Goal: Find specific fact: Find contact information

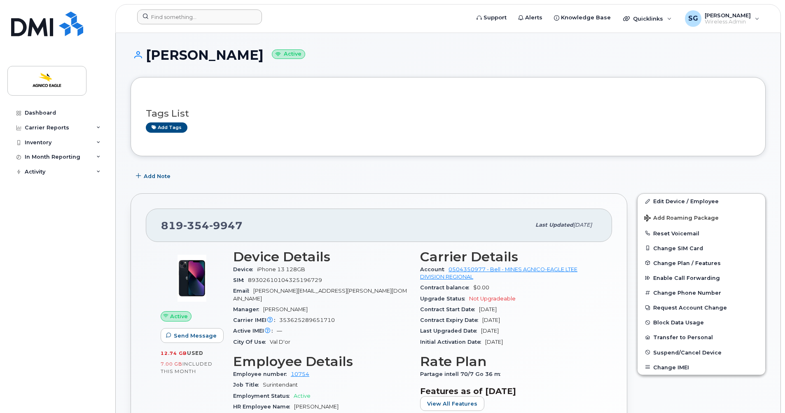
scroll to position [124, 0]
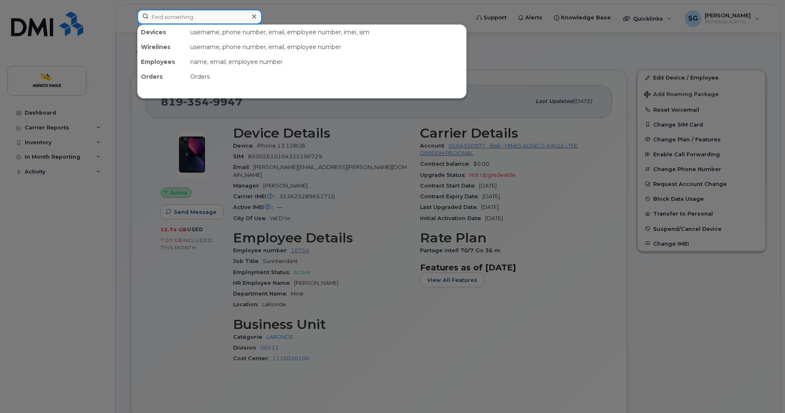
click at [220, 17] on input at bounding box center [199, 16] width 125 height 15
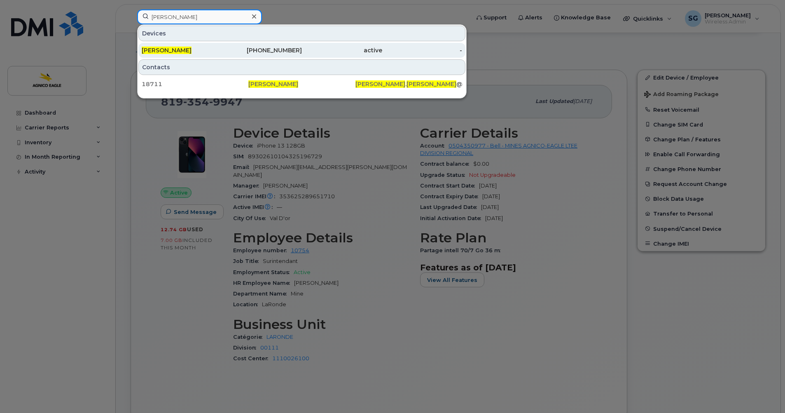
type input "[PERSON_NAME]"
click at [279, 51] on div "[PHONE_NUMBER]" at bounding box center [262, 50] width 80 height 8
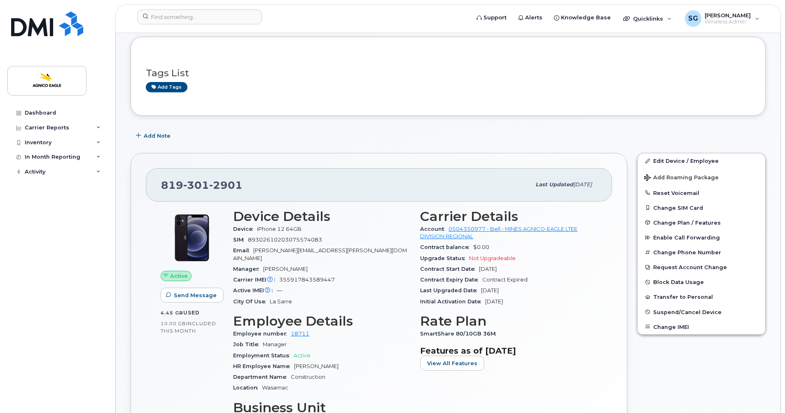
scroll to position [41, 0]
click at [201, 20] on input at bounding box center [199, 16] width 125 height 15
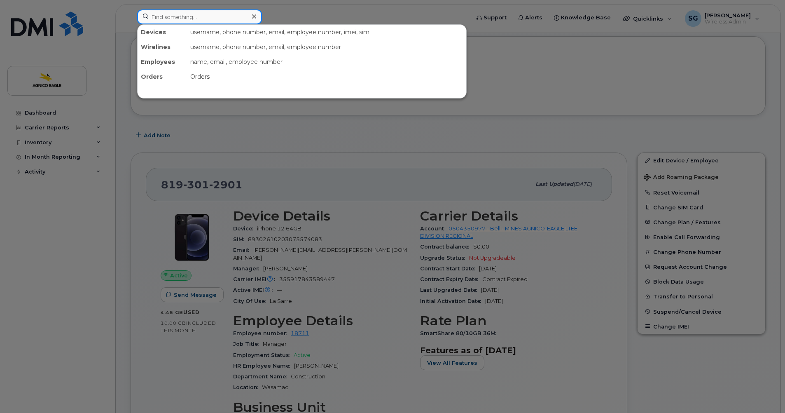
paste input "819-860-2911"
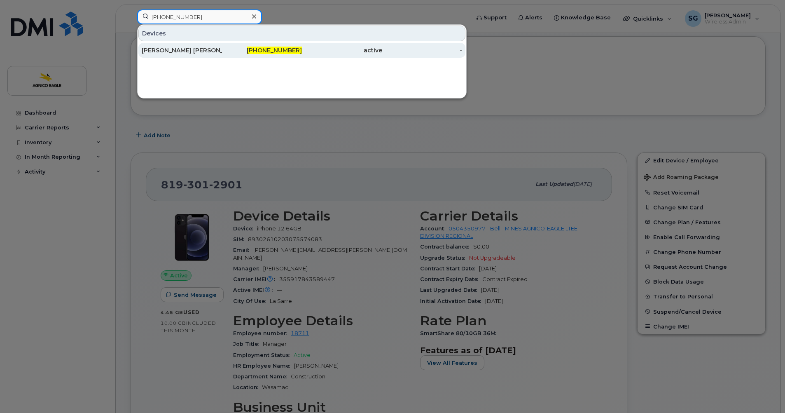
type input "819-860-2911"
click at [279, 47] on span "819-860-2911" at bounding box center [274, 50] width 55 height 7
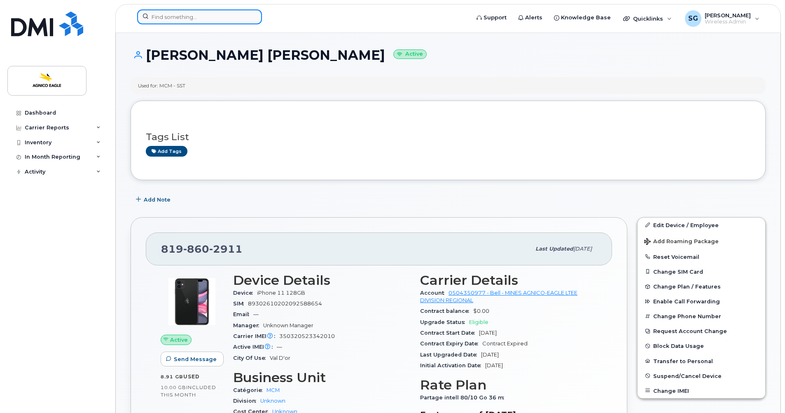
click at [211, 18] on input at bounding box center [199, 16] width 125 height 15
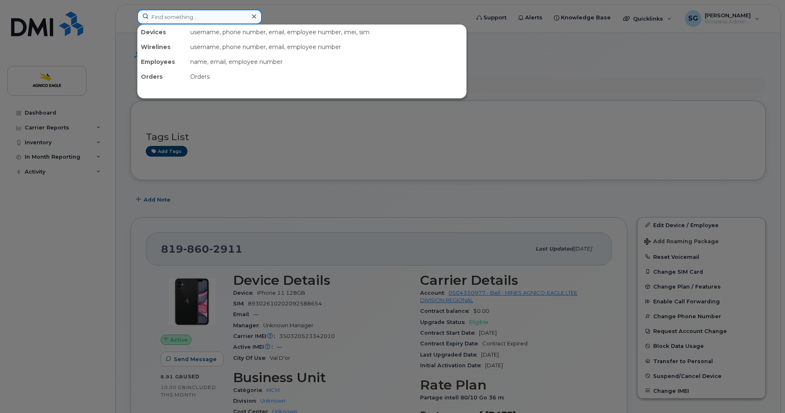
paste input "8198568616"
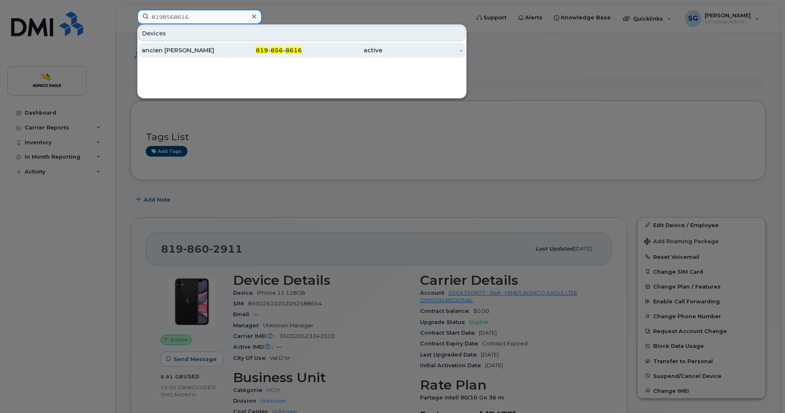
type input "8198568616"
click at [179, 49] on div "ancien Chantale Doucet" at bounding box center [182, 50] width 80 height 8
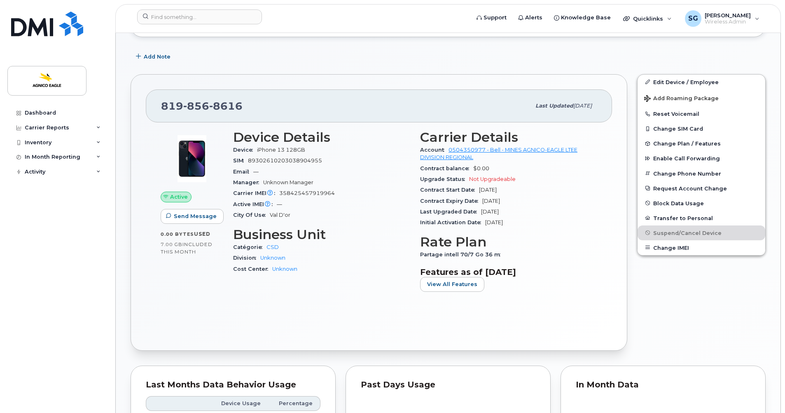
scroll to position [205, 0]
click at [251, 15] on div at bounding box center [199, 16] width 125 height 15
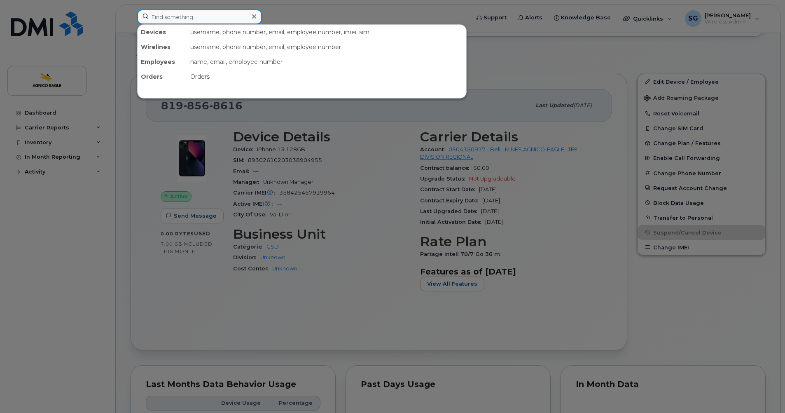
paste input "8193559950"
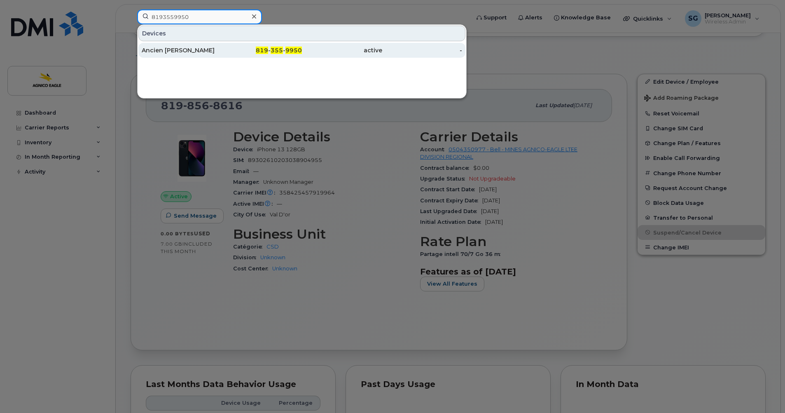
type input "8193559950"
click at [186, 52] on div "Ancien Mounir Karroumi" at bounding box center [182, 50] width 80 height 8
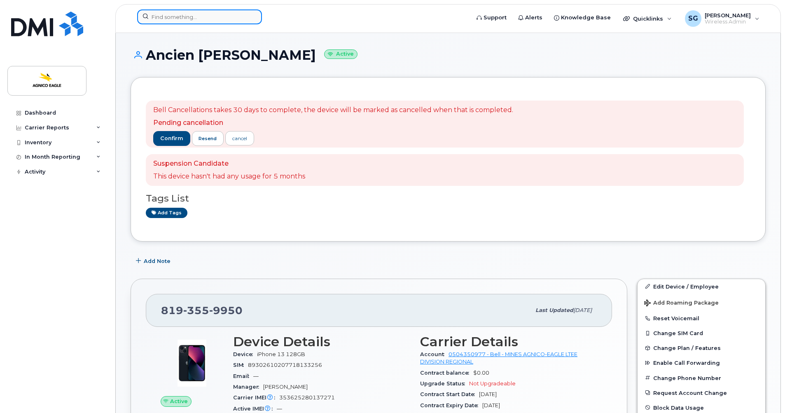
click at [223, 21] on input at bounding box center [199, 16] width 125 height 15
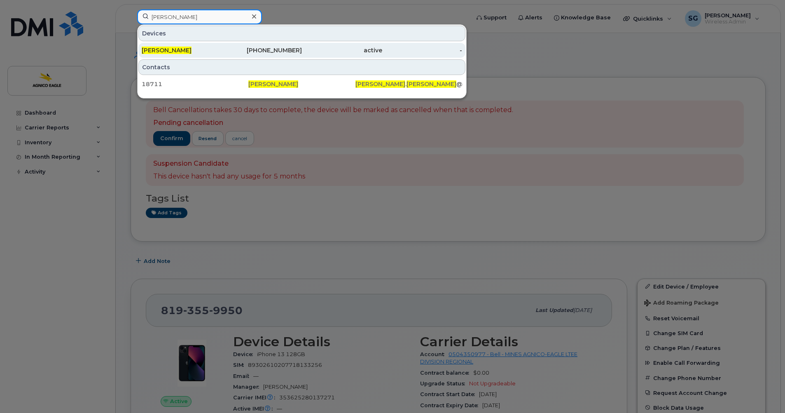
type input "bruno roy"
click at [168, 47] on span "[PERSON_NAME]" at bounding box center [167, 50] width 50 height 7
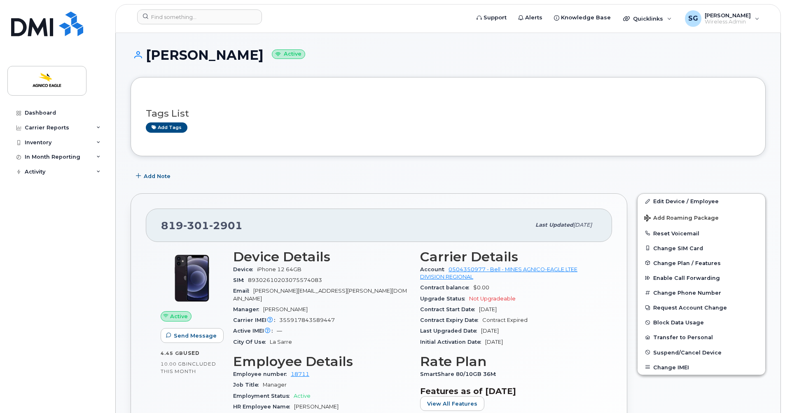
click at [369, 9] on header "Support Alerts Knowledge Base Quicklinks Suspend / Cancel Device Change SIM Car…" at bounding box center [448, 18] width 666 height 29
drag, startPoint x: 262, startPoint y: 225, endPoint x: 161, endPoint y: 228, distance: 101.8
click at [161, 228] on div "819 301 2901 Last updated Aug 05, 2025" at bounding box center [379, 224] width 466 height 33
copy span "819 301 2901"
click at [36, 108] on link "Dashboard" at bounding box center [57, 112] width 100 height 15
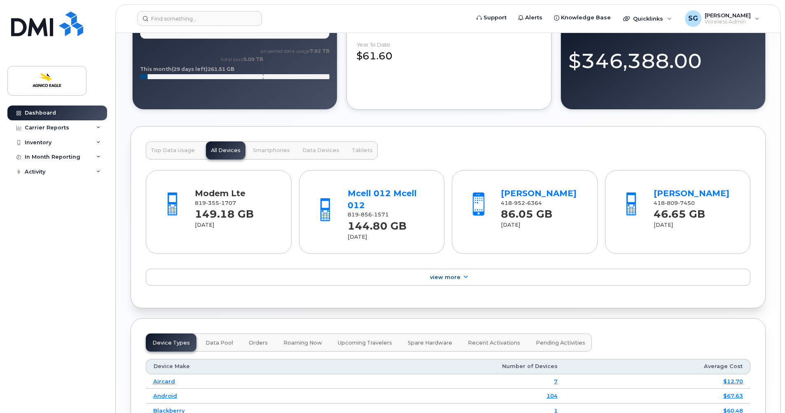
scroll to position [577, 0]
click at [509, 194] on link "Olivier Boivin-Michaud" at bounding box center [539, 194] width 76 height 10
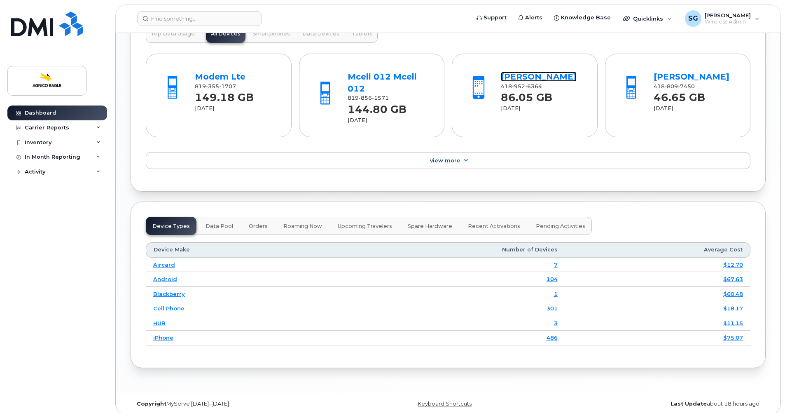
scroll to position [700, 0]
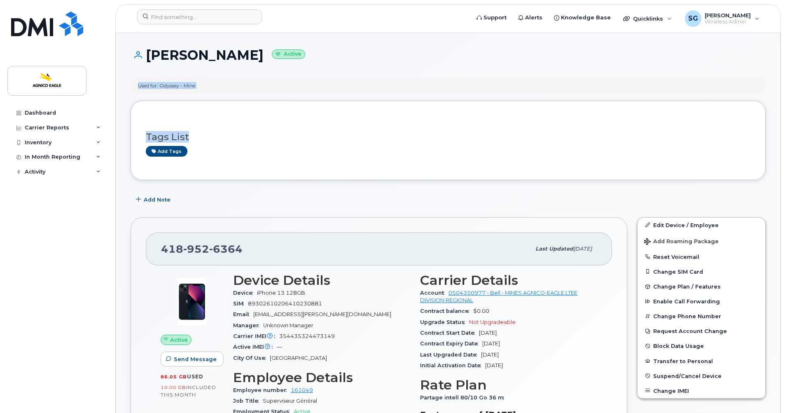
drag, startPoint x: 785, startPoint y: 71, endPoint x: 788, endPoint y: 142, distance: 70.9
click at [414, 147] on div "Add tags" at bounding box center [445, 151] width 598 height 10
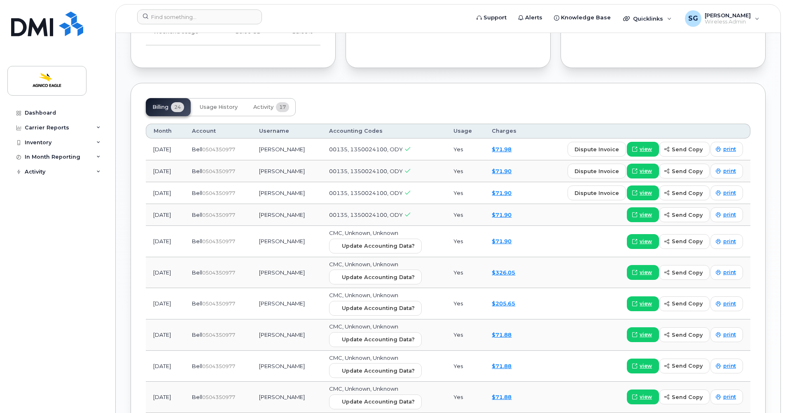
scroll to position [659, 0]
click at [644, 269] on span "view" at bounding box center [646, 271] width 12 height 7
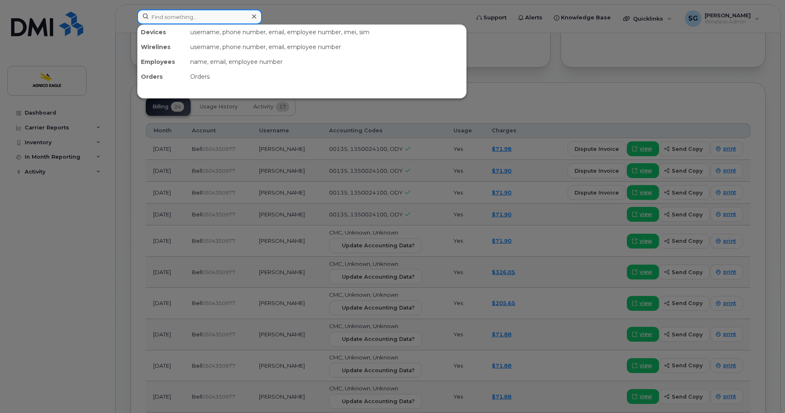
click at [212, 13] on input at bounding box center [199, 16] width 125 height 15
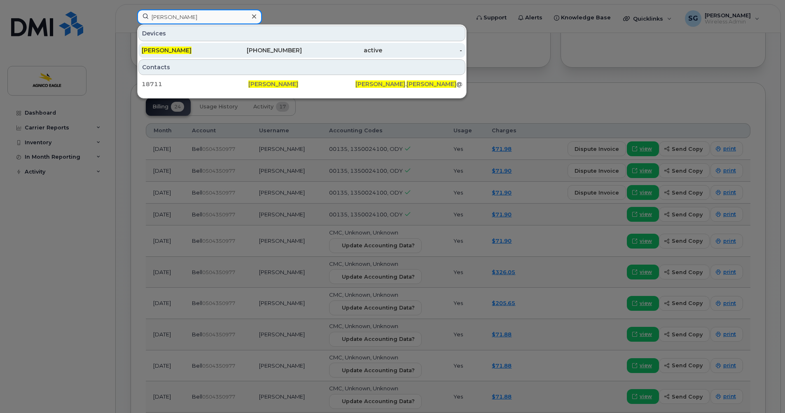
type input "[PERSON_NAME]"
click at [288, 51] on div "[PHONE_NUMBER]" at bounding box center [262, 50] width 80 height 8
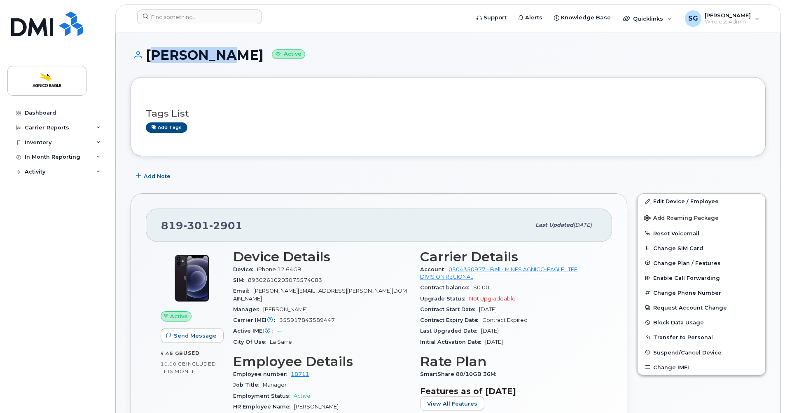
drag, startPoint x: 221, startPoint y: 56, endPoint x: 146, endPoint y: 57, distance: 75.0
click at [146, 57] on h1 "Bruno Roy Active" at bounding box center [448, 55] width 635 height 14
copy h1 "[PERSON_NAME]"
drag, startPoint x: 244, startPoint y: 225, endPoint x: 160, endPoint y: 223, distance: 83.2
click at [160, 223] on div "819 301 2901 Last updated Aug 05, 2025" at bounding box center [379, 224] width 466 height 33
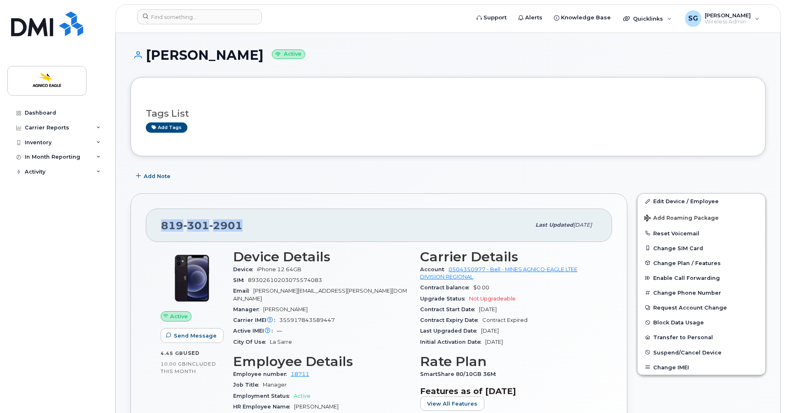
copy span "819 301 2901"
